Goal: Share content

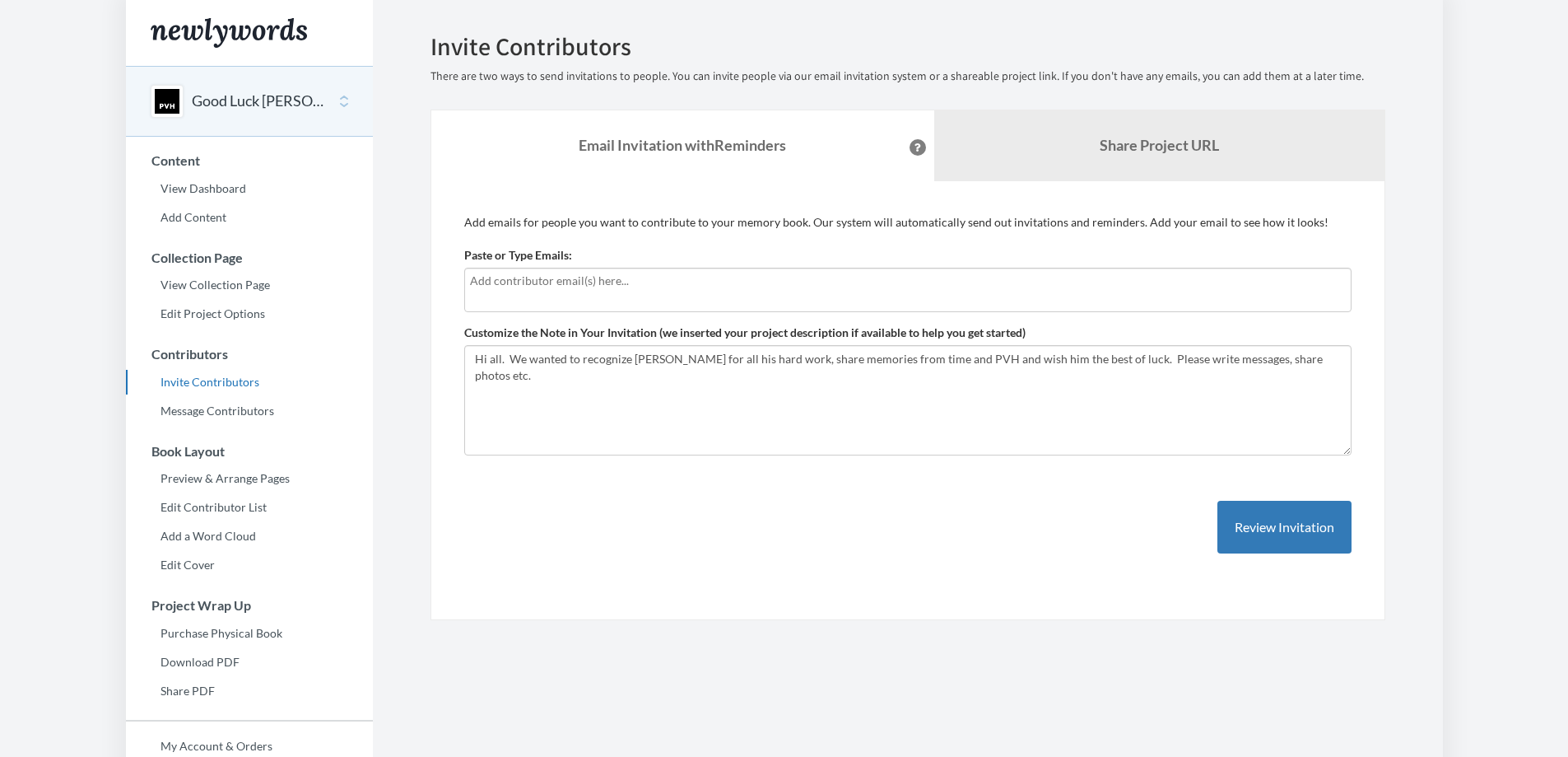
click at [485, 290] on div at bounding box center [907, 289] width 887 height 45
type input "[EMAIL_ADDRESS][DOMAIN_NAME]"
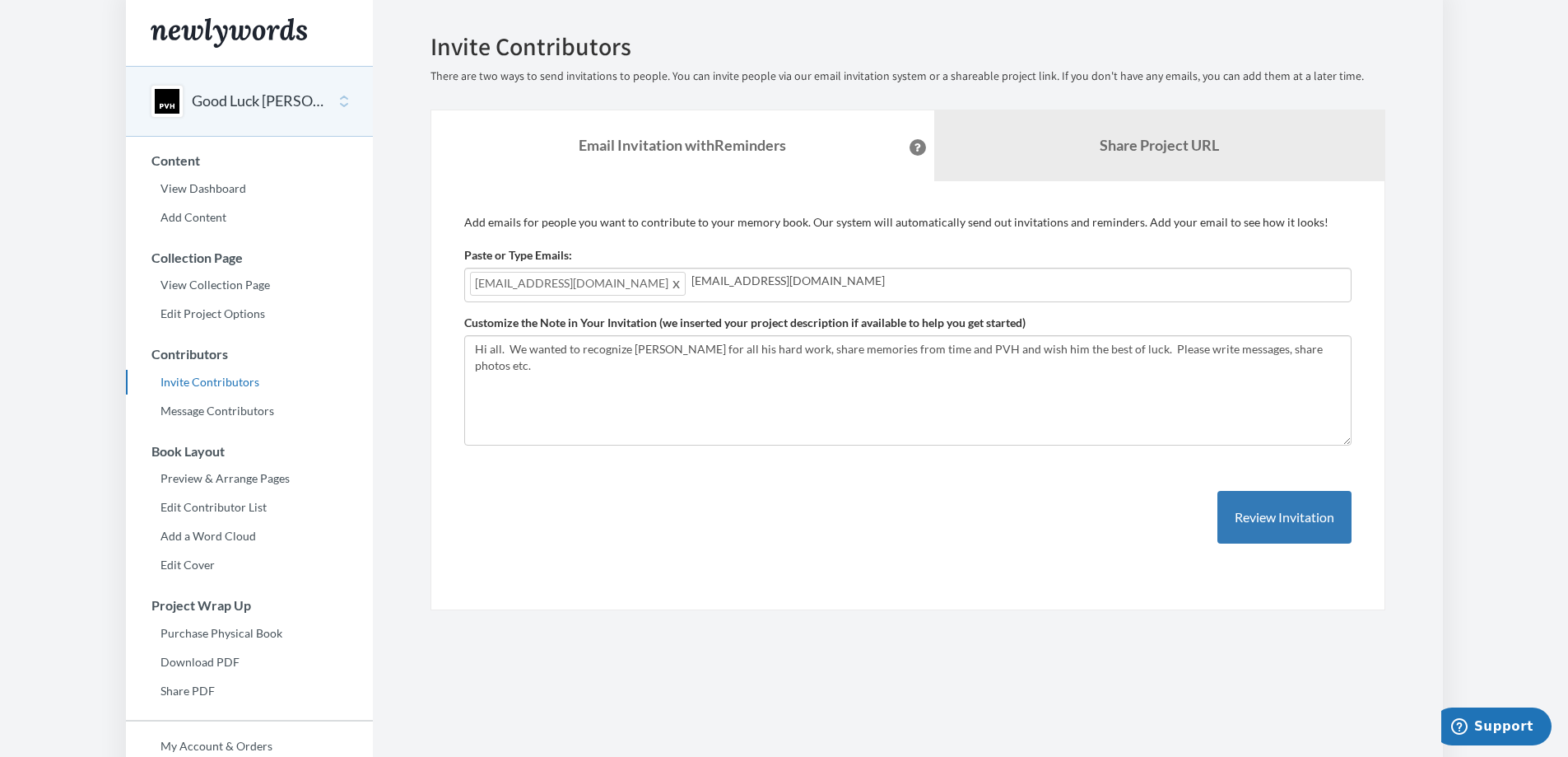
type input "[EMAIL_ADDRESS][DOMAIN_NAME]"
click at [913, 286] on input "[PERSON_NAME]" at bounding box center [1129, 281] width 433 height 18
type input "A"
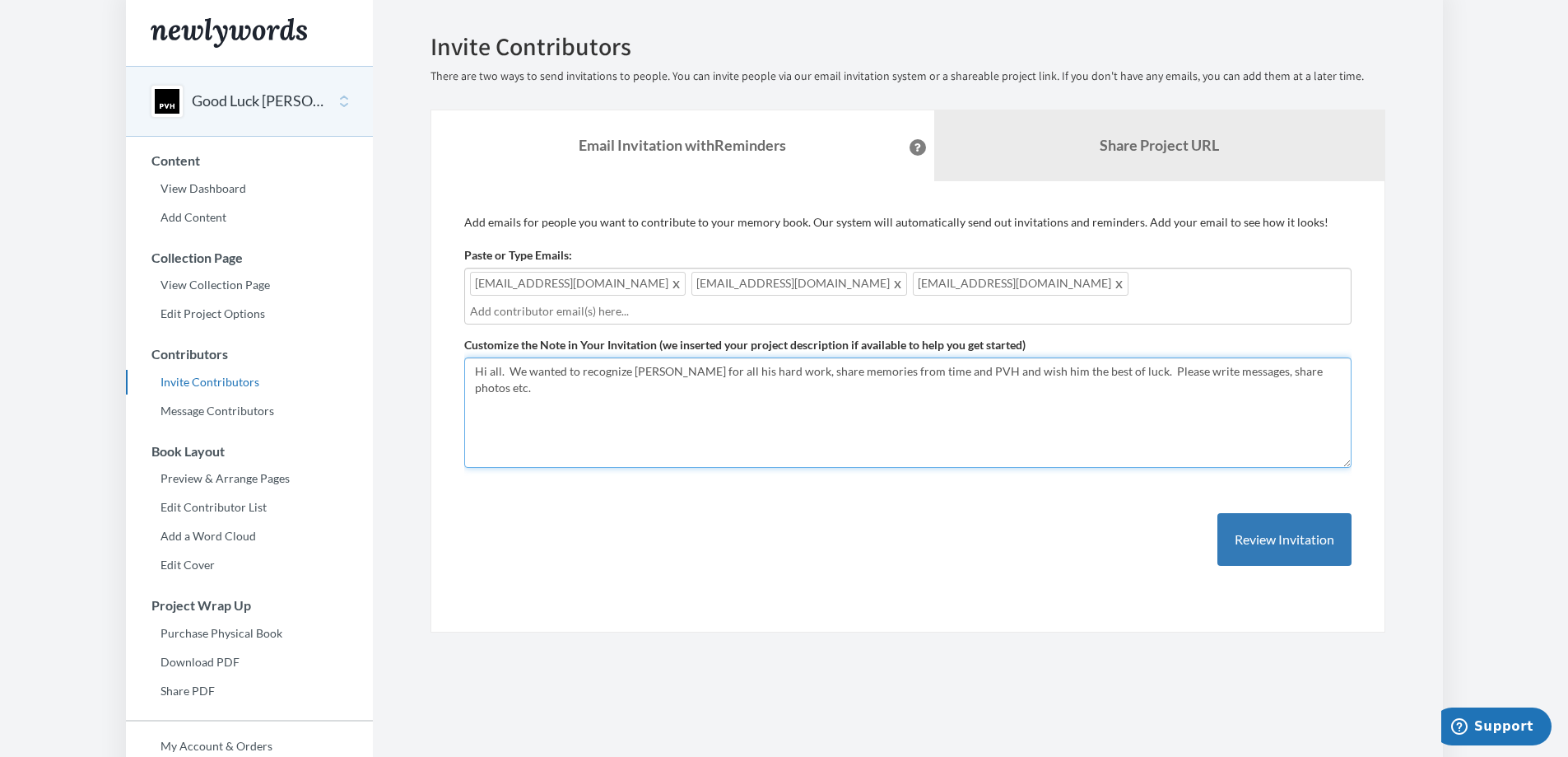
click at [913, 357] on textarea "Hi all. We wanted to recognize [PERSON_NAME] for all his hard work, share memor…" at bounding box center [907, 412] width 887 height 110
type textarea "Hi all. We wanted to recognize [PERSON_NAME] for all his hard work, share memor…"
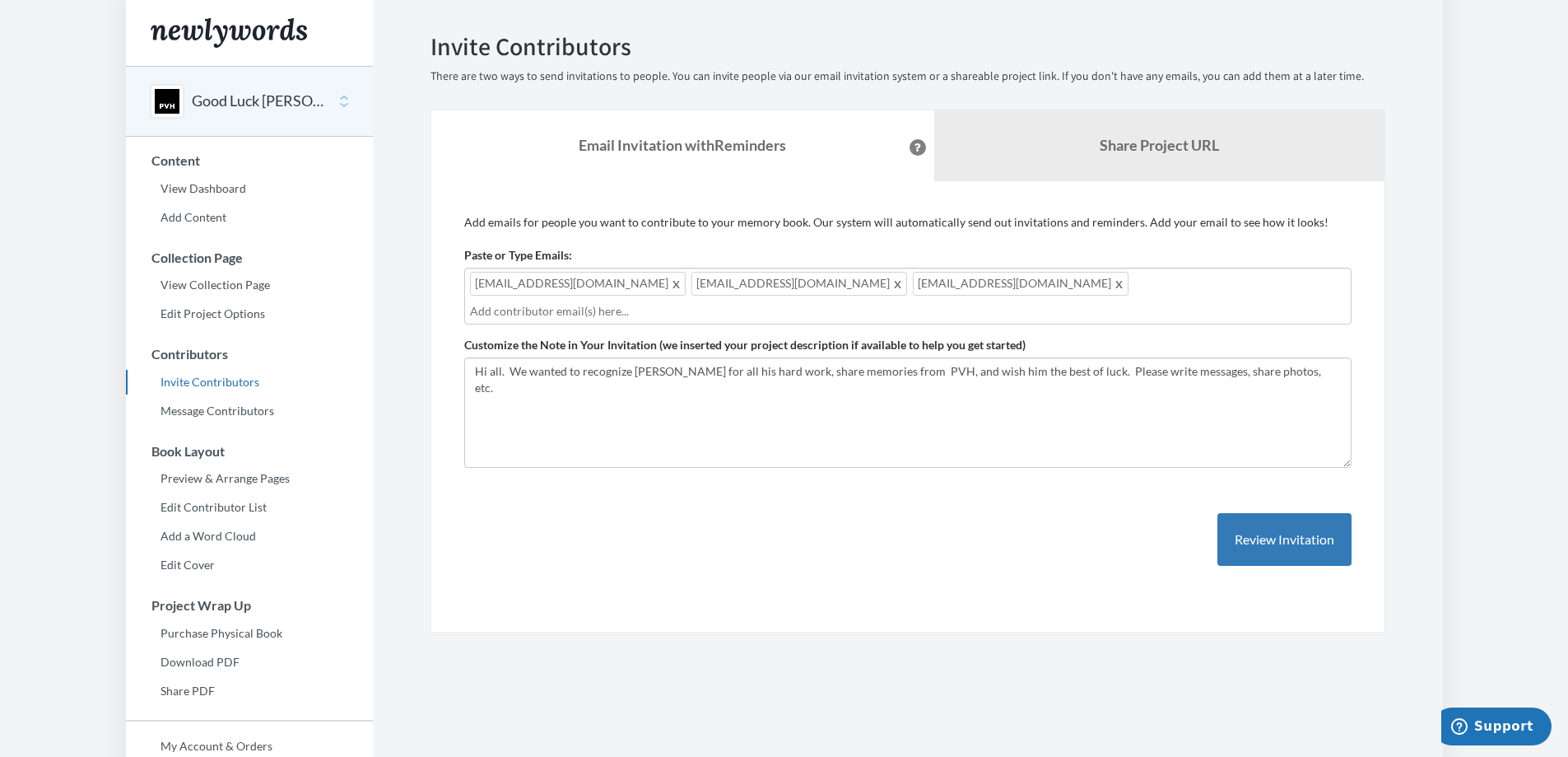
drag, startPoint x: 945, startPoint y: 286, endPoint x: 480, endPoint y: 284, distance: 465.0
click at [480, 284] on div "[EMAIL_ADDRESS][DOMAIN_NAME] [PERSON_NAME][EMAIL_ADDRESS][DOMAIN_NAME] [EMAIL_A…" at bounding box center [907, 296] width 887 height 57
click at [1113, 289] on span at bounding box center [1120, 283] width 13 height 20
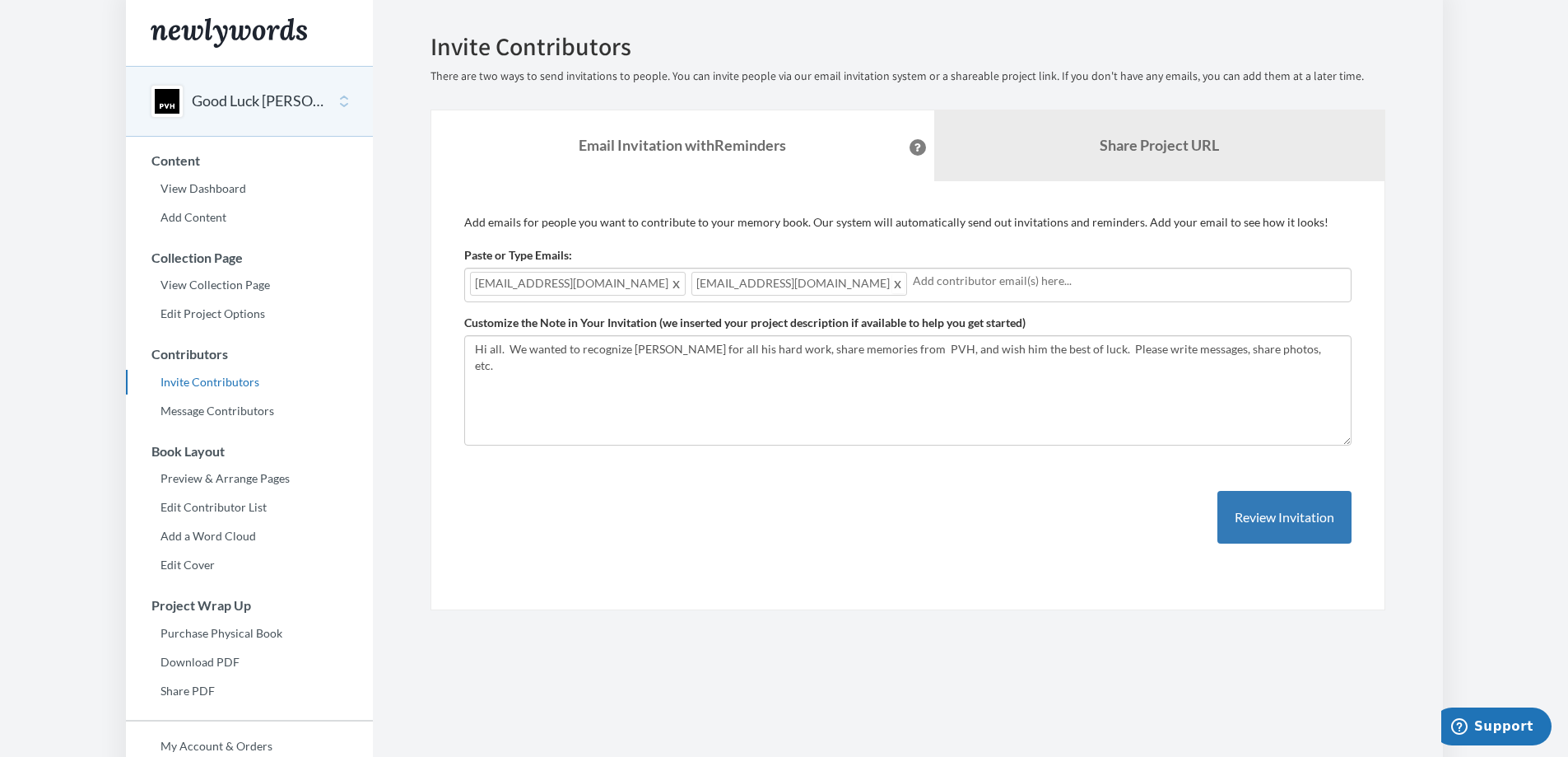
click at [892, 288] on span at bounding box center [898, 283] width 13 height 20
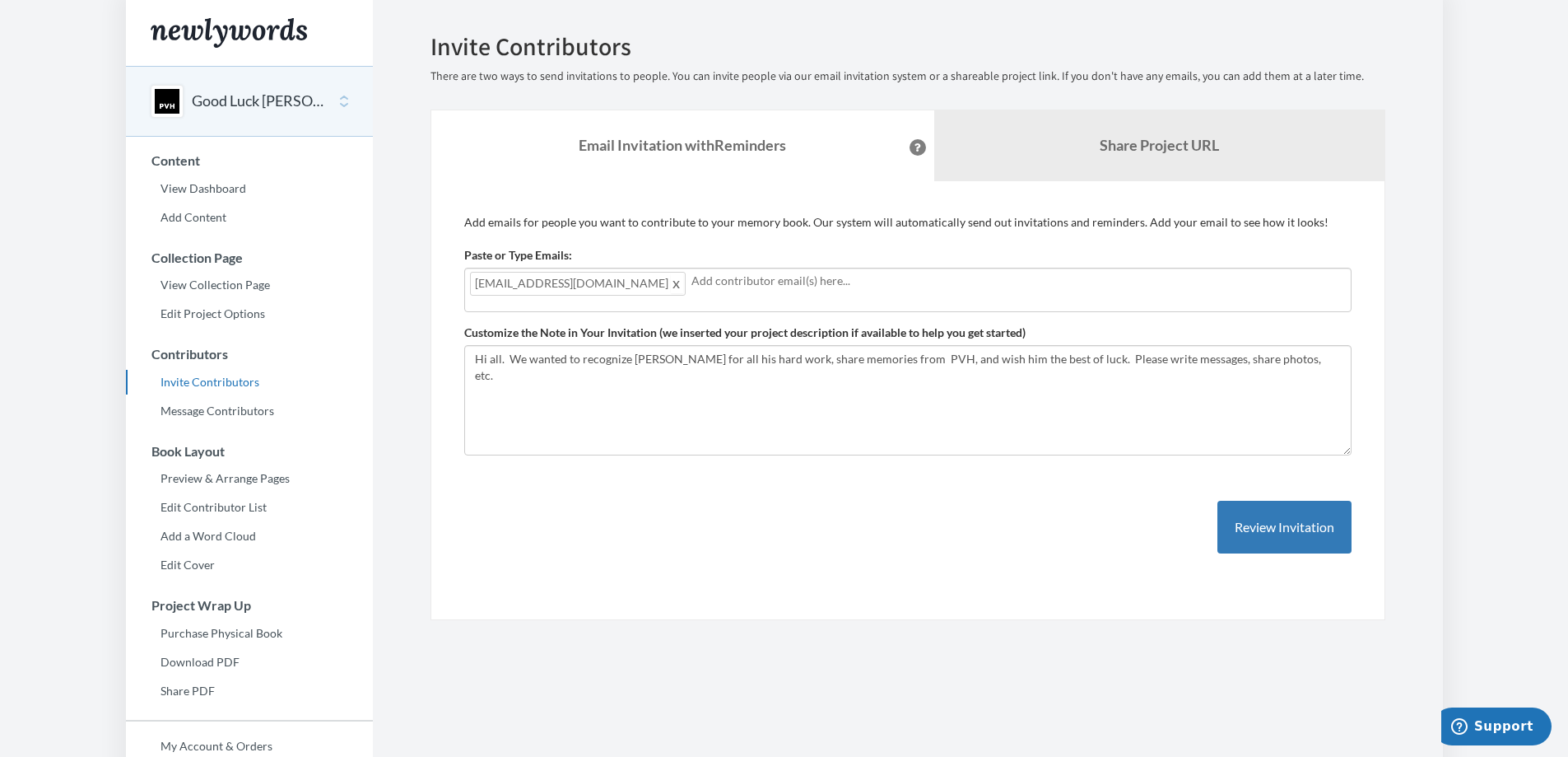
click at [671, 291] on span at bounding box center [677, 283] width 13 height 20
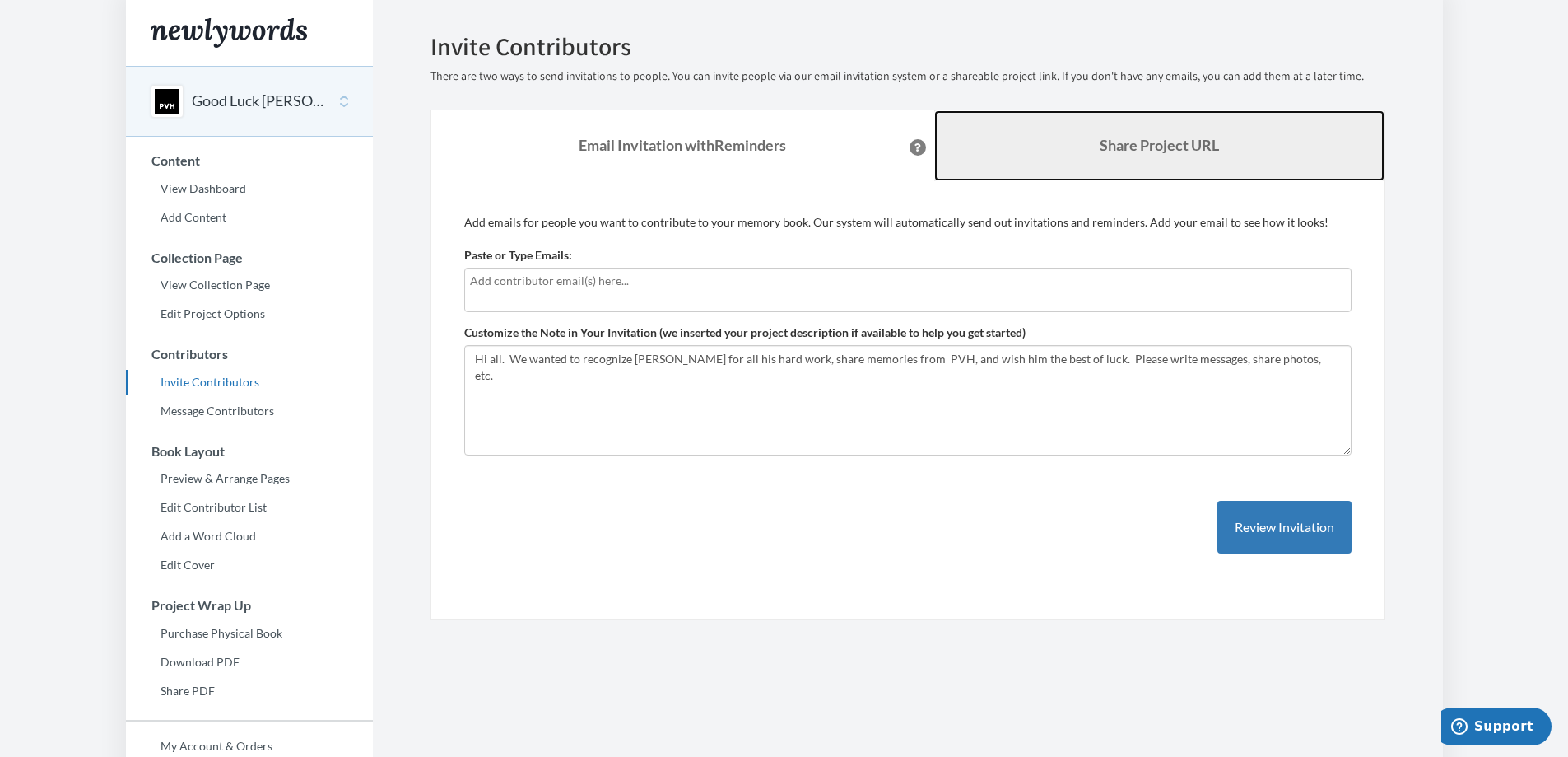
click at [1107, 160] on link "Share Project URL" at bounding box center [1158, 146] width 450 height 71
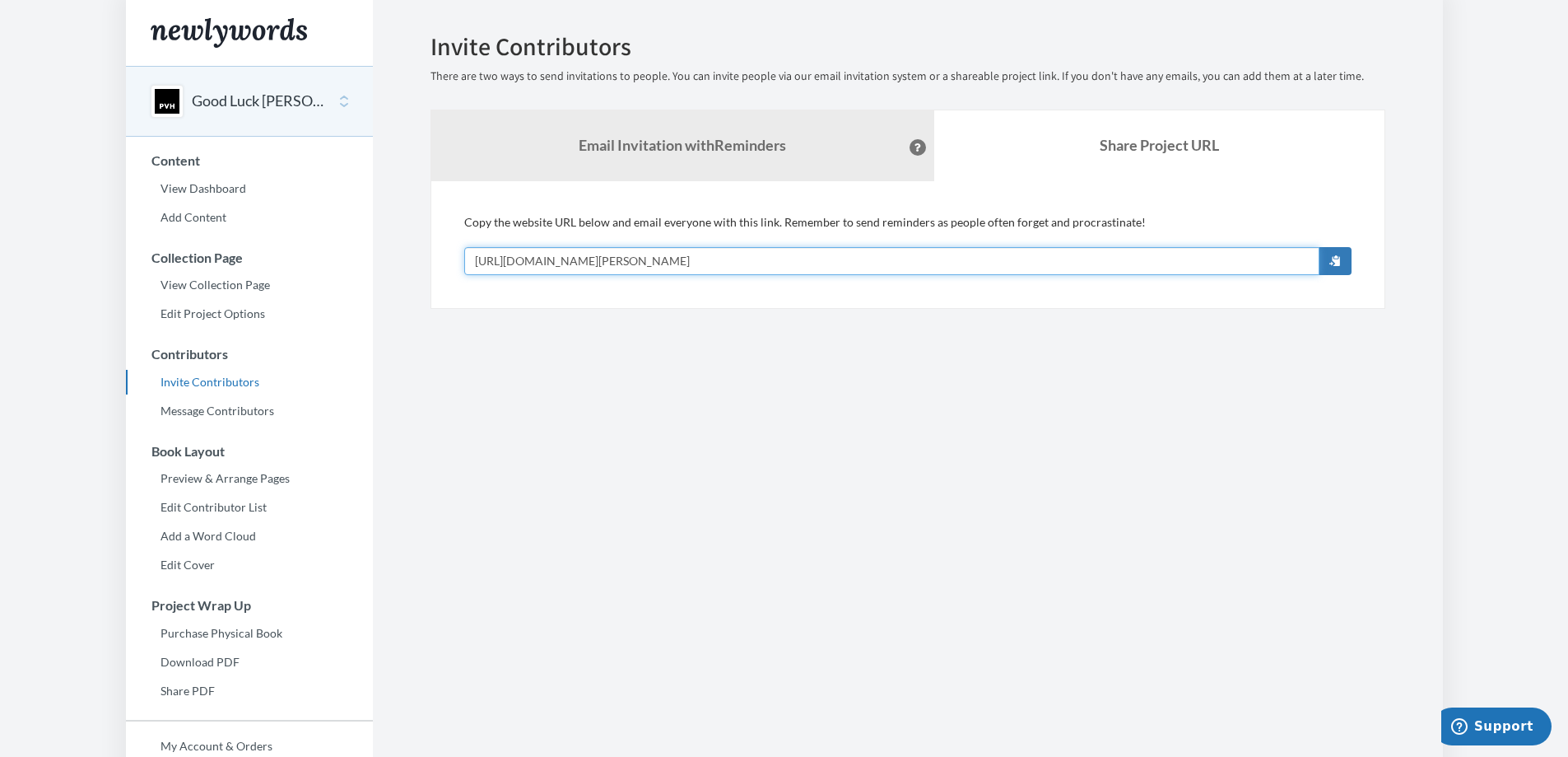
click at [716, 258] on input "[URL][DOMAIN_NAME][PERSON_NAME]" at bounding box center [891, 260] width 855 height 28
drag, startPoint x: 716, startPoint y: 258, endPoint x: 613, endPoint y: 383, distance: 162.0
click at [613, 383] on section "Emails have been sent! Invite Contributors There are two ways to send invitatio…" at bounding box center [907, 450] width 1070 height 900
click at [274, 105] on button "Good Luck [PERSON_NAME]" at bounding box center [258, 100] width 133 height 21
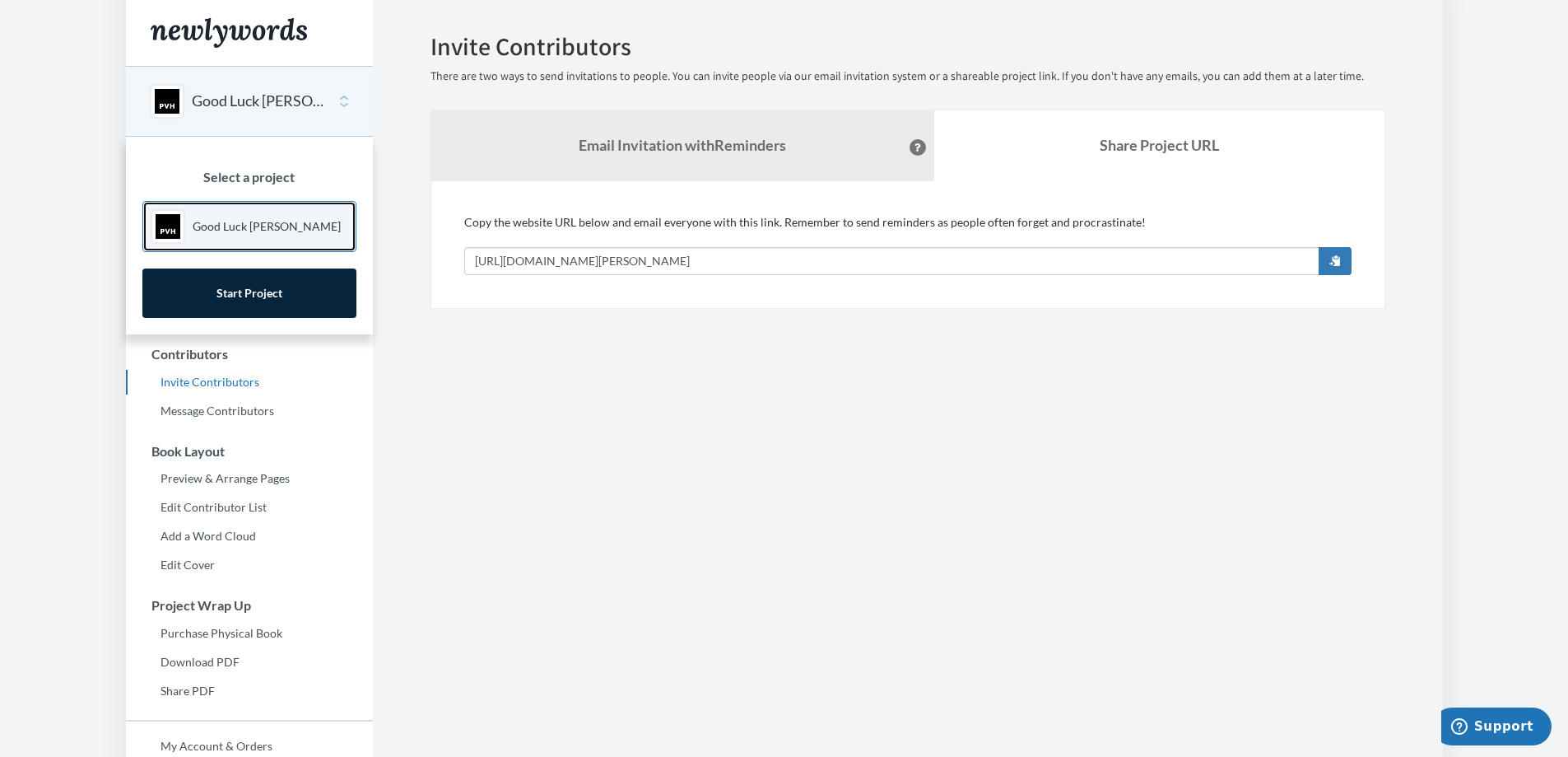
click at [298, 222] on link "Good Luck [PERSON_NAME]" at bounding box center [249, 226] width 214 height 51
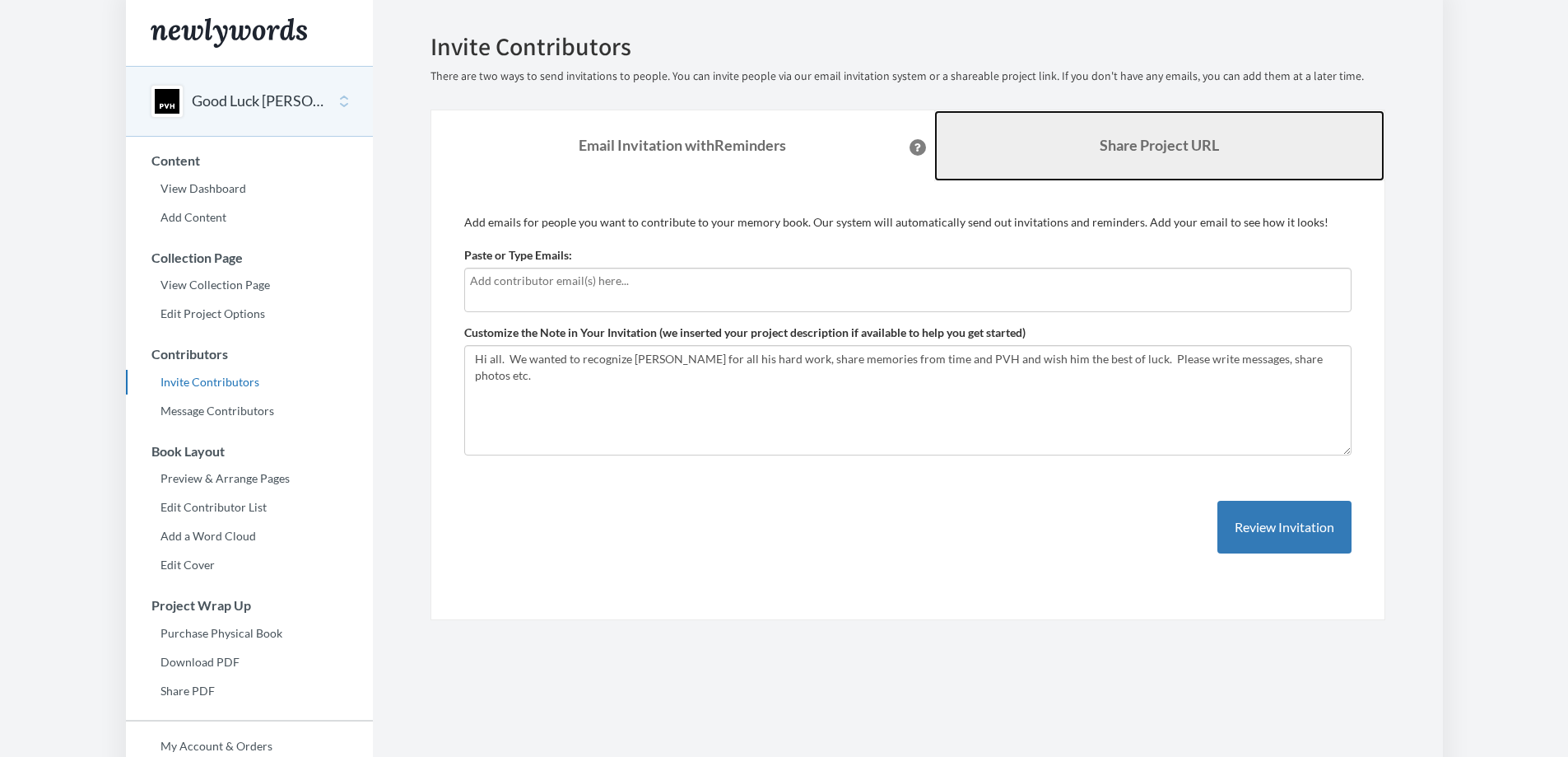
click at [1084, 159] on link "Share Project URL" at bounding box center [1158, 146] width 450 height 71
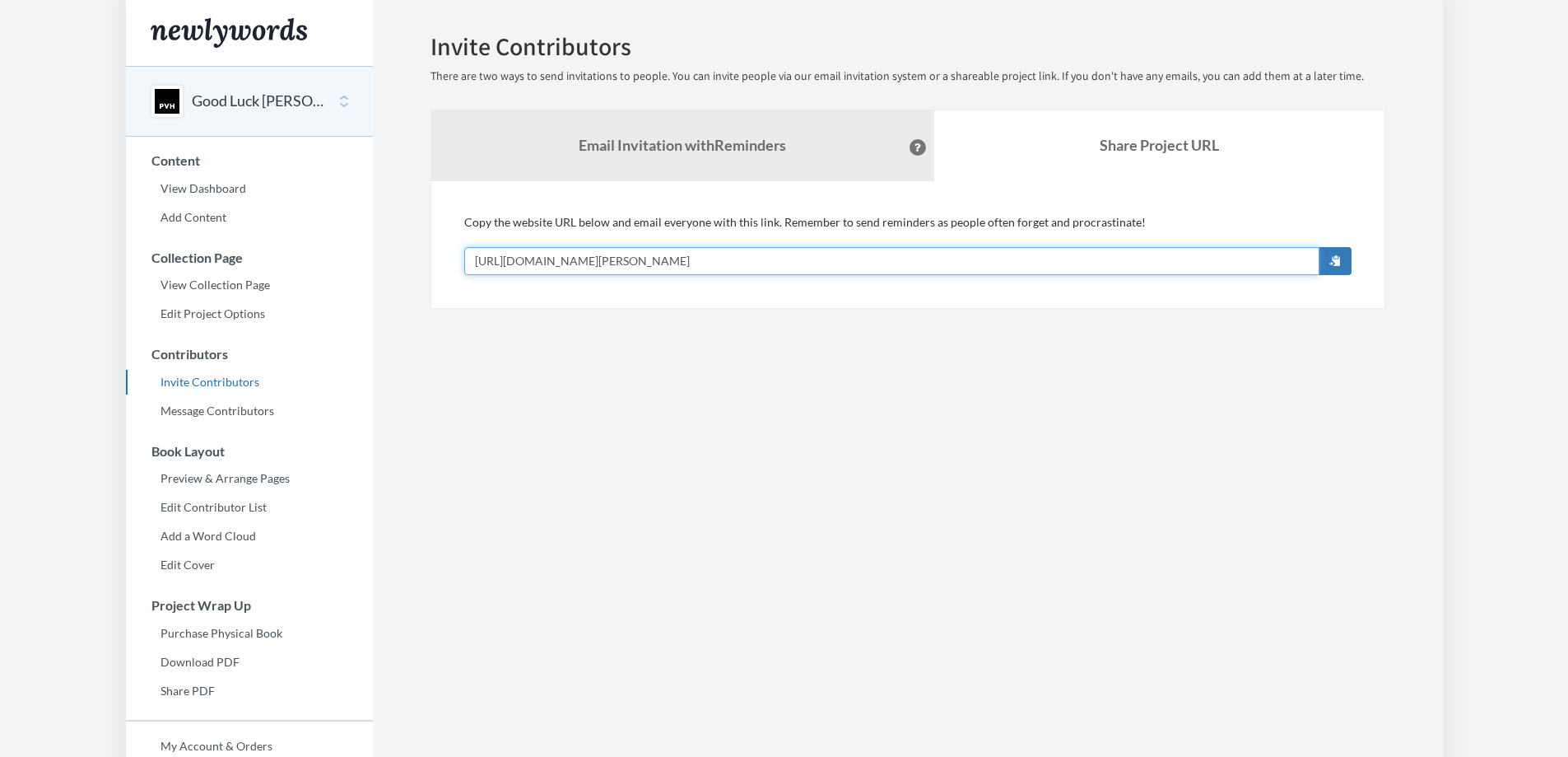
click at [706, 258] on input "[URL][DOMAIN_NAME][PERSON_NAME]" at bounding box center [891, 260] width 855 height 28
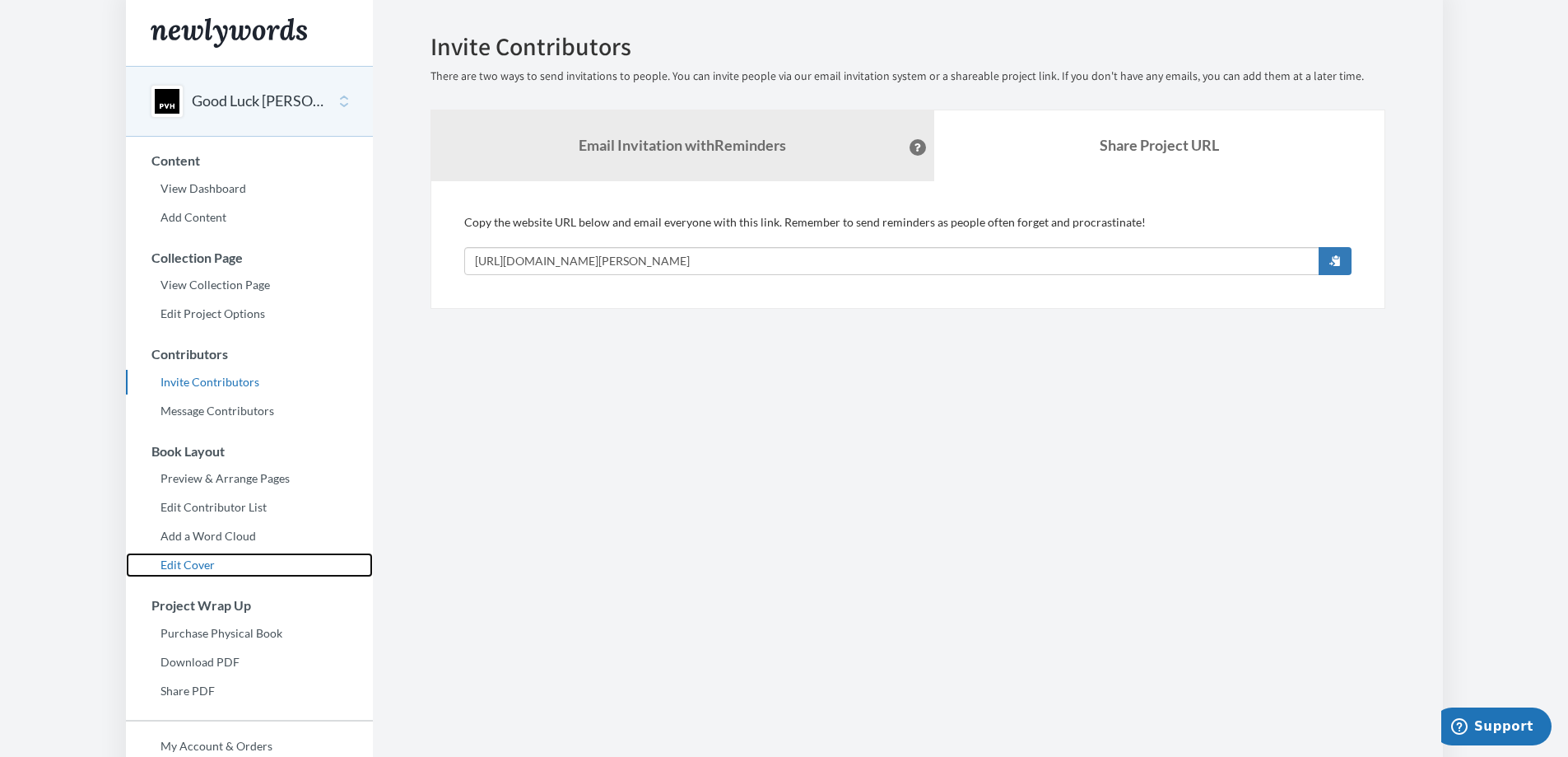
click at [180, 567] on link "Edit Cover" at bounding box center [249, 564] width 246 height 25
